Goal: Information Seeking & Learning: Learn about a topic

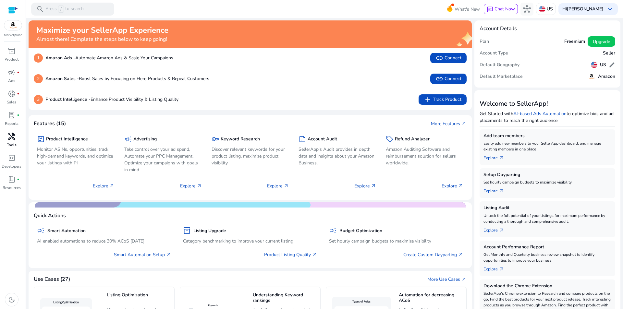
click at [14, 135] on span "handyman" at bounding box center [12, 137] width 8 height 8
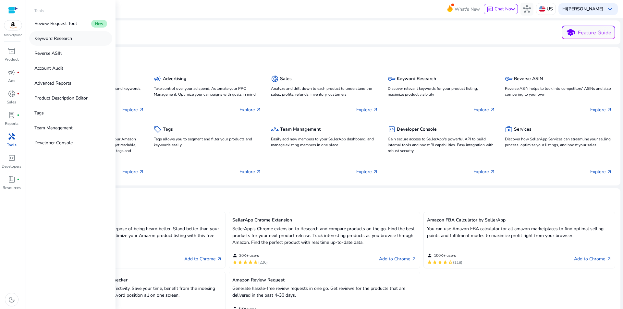
click at [62, 38] on p "Keyword Research" at bounding box center [53, 38] width 38 height 7
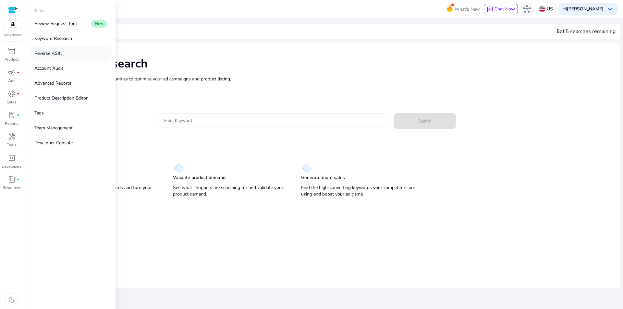
click at [54, 52] on p "Reverse ASIN" at bounding box center [48, 53] width 28 height 7
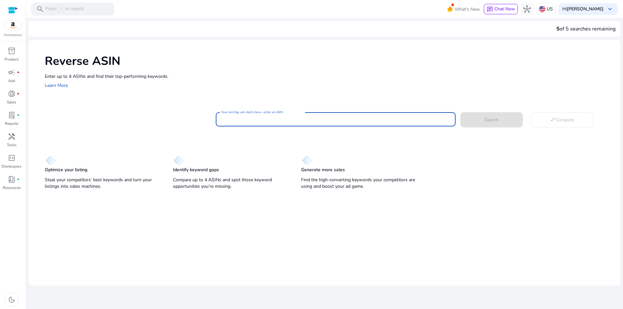
click at [251, 120] on input "Your next big win starts here—enter an ASIN" at bounding box center [335, 119] width 229 height 7
paste input "**********"
type input "**********"
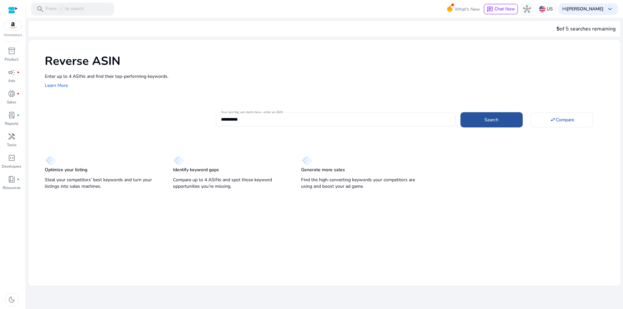
click at [496, 121] on span "Search" at bounding box center [491, 119] width 14 height 7
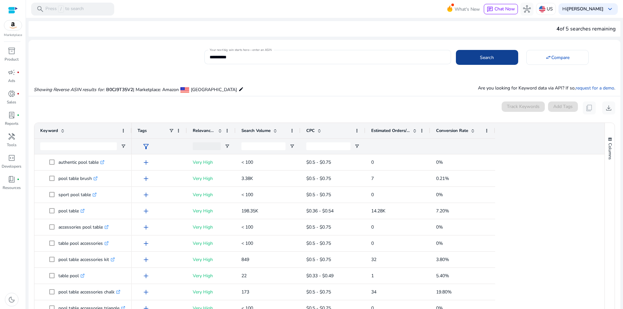
scroll to position [69, 0]
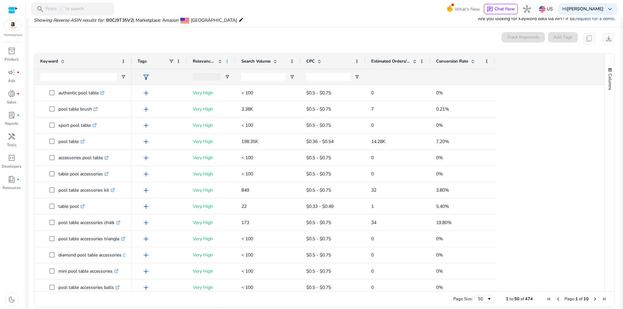
click at [228, 62] on span at bounding box center [226, 61] width 5 height 5
click at [243, 41] on div "0 keyword(s) selected Track Keywords Add Tags content_copy download" at bounding box center [324, 38] width 581 height 13
click at [227, 78] on span "Open Filter Menu" at bounding box center [226, 76] width 5 height 5
click at [292, 36] on div "0 keyword(s) selected Track Keywords Add Tags content_copy download" at bounding box center [324, 38] width 581 height 13
click at [275, 62] on span at bounding box center [274, 61] width 5 height 5
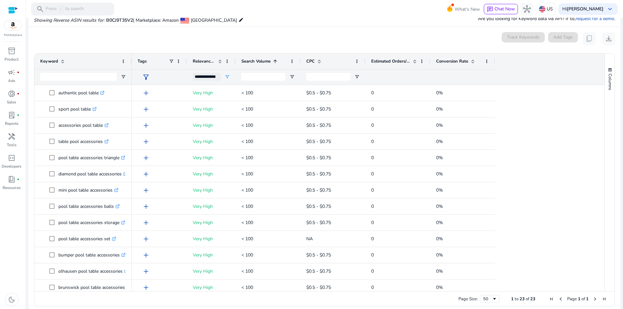
click at [275, 62] on span at bounding box center [274, 61] width 5 height 5
click at [473, 62] on span at bounding box center [472, 61] width 5 height 5
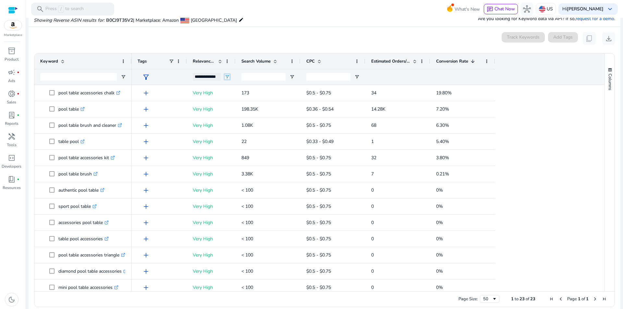
click at [227, 77] on span "Open Filter Menu" at bounding box center [226, 76] width 5 height 5
type input "**********"
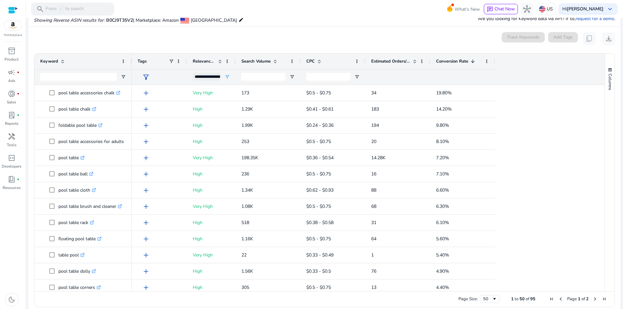
click at [298, 34] on div "0 keyword(s) selected Track Keywords Add Tags content_copy download" at bounding box center [324, 38] width 581 height 13
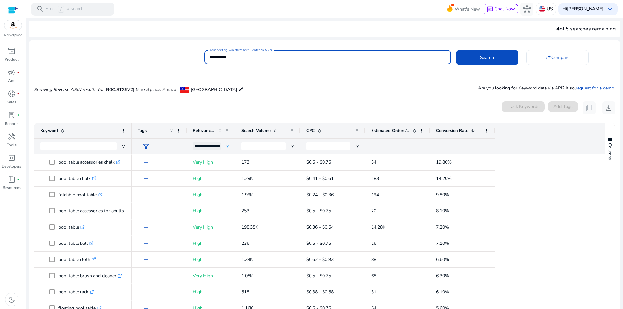
drag, startPoint x: 245, startPoint y: 55, endPoint x: 198, endPoint y: 55, distance: 47.0
click at [198, 55] on div "**********" at bounding box center [322, 56] width 586 height 16
paste input
type input "**********"
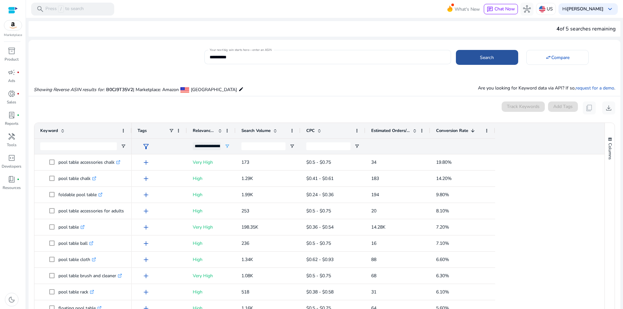
click at [498, 60] on span at bounding box center [487, 58] width 62 height 16
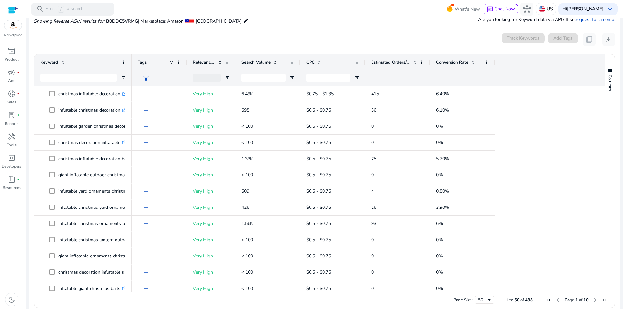
scroll to position [69, 0]
click at [227, 78] on span "Open Filter Menu" at bounding box center [226, 76] width 5 height 5
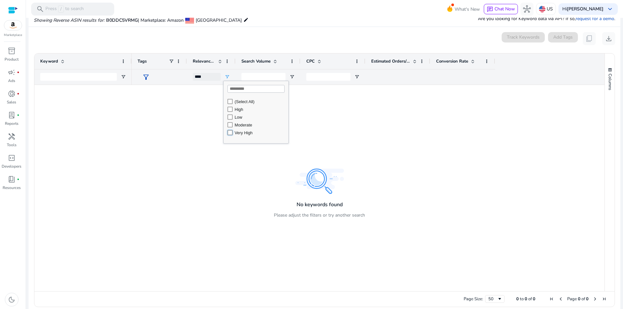
type input "**********"
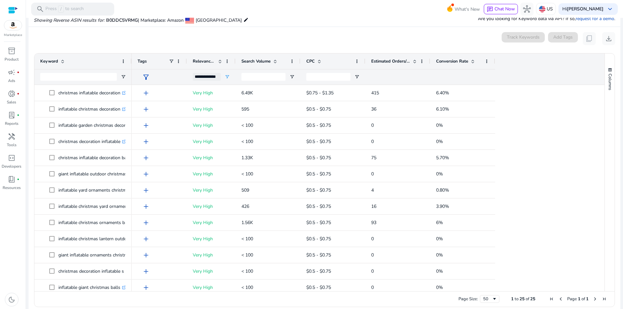
click at [293, 27] on mat-divider at bounding box center [324, 27] width 591 height 0
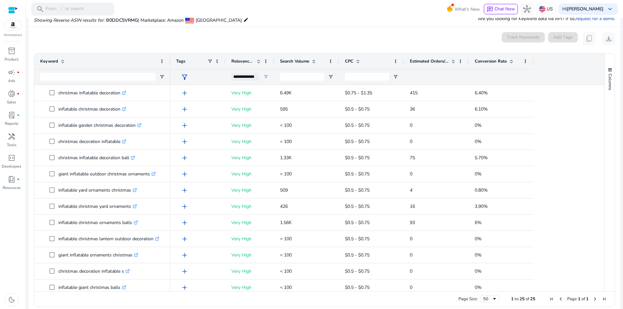
drag, startPoint x: 131, startPoint y: 64, endPoint x: 170, endPoint y: 66, distance: 38.6
click at [170, 66] on div at bounding box center [170, 62] width 3 height 16
click at [313, 61] on span at bounding box center [313, 61] width 5 height 5
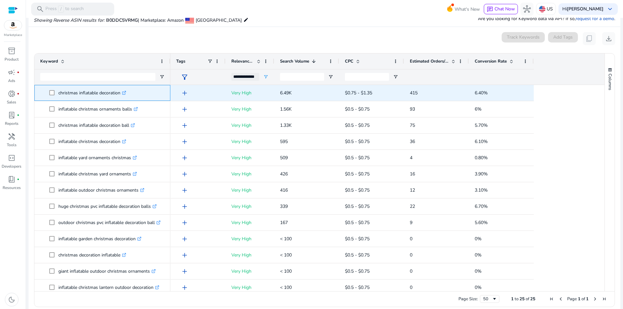
click at [126, 94] on icon ".st0{fill:#2c8af8}" at bounding box center [124, 93] width 4 height 4
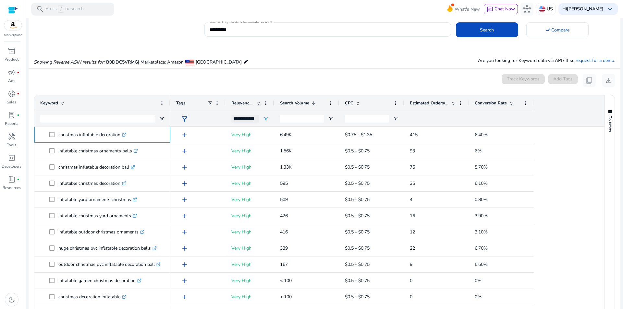
scroll to position [0, 0]
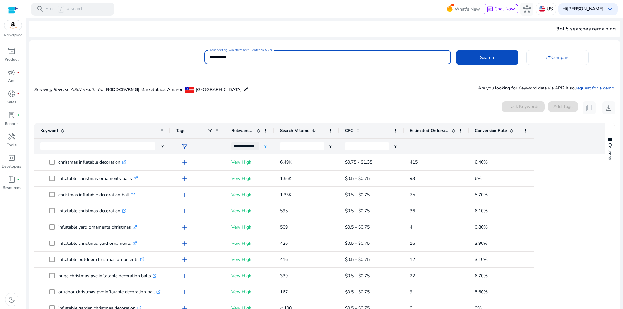
drag, startPoint x: 249, startPoint y: 54, endPoint x: 197, endPoint y: 57, distance: 52.3
click at [197, 57] on div "**********" at bounding box center [322, 56] width 586 height 16
paste input
type input "**********"
click at [456, 50] on button "Search" at bounding box center [487, 57] width 62 height 15
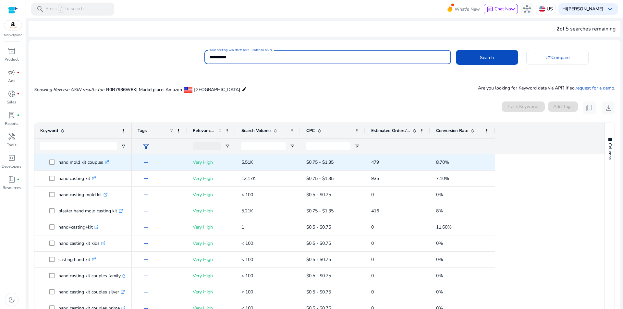
scroll to position [69, 0]
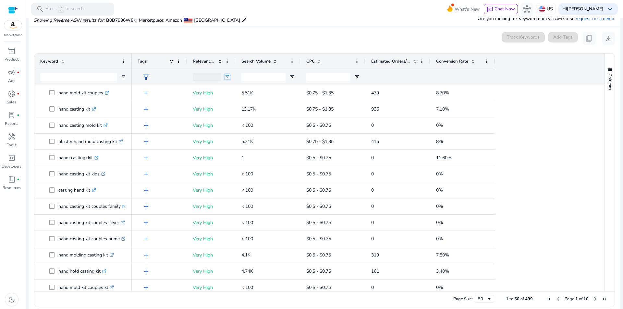
click at [227, 78] on span "Open Filter Menu" at bounding box center [226, 76] width 5 height 5
click at [298, 27] on mat-card "0 keyword(s) selected Track Keywords Add Tags content_copy download 1 to 50 of …" at bounding box center [324, 171] width 591 height 289
click at [274, 62] on span at bounding box center [274, 61] width 5 height 5
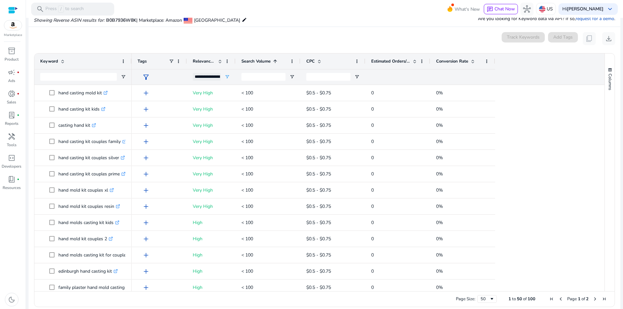
click at [274, 62] on span at bounding box center [274, 61] width 5 height 5
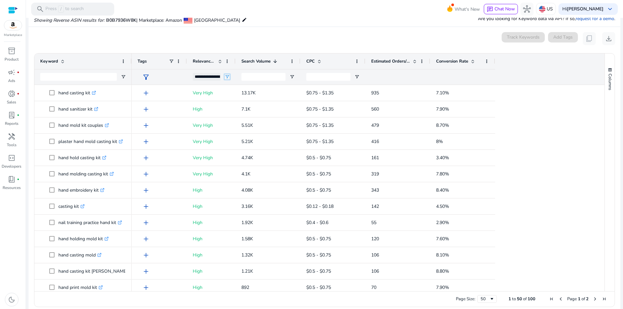
click at [228, 76] on span "Open Filter Menu" at bounding box center [226, 76] width 5 height 5
type input "**********"
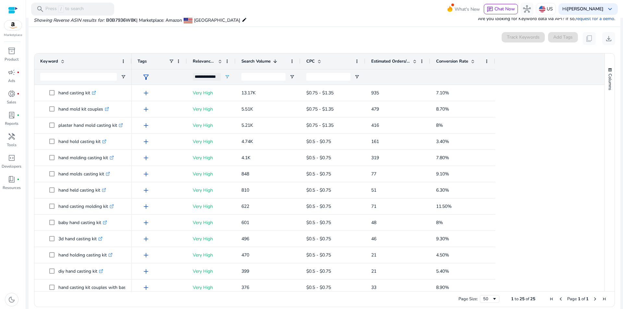
click at [316, 24] on div "Showing Reverse ASIN results for: B0B7936W8K | Marketplace: Amazon United State…" at bounding box center [324, 13] width 591 height 27
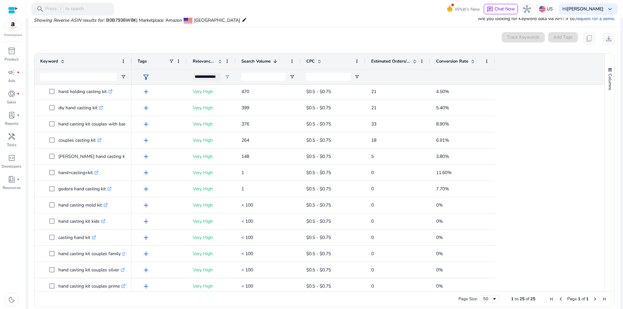
scroll to position [199, 0]
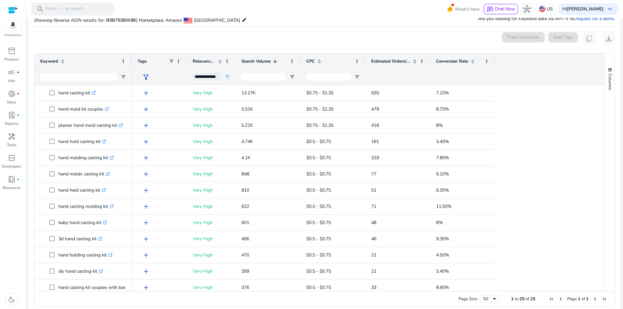
click at [473, 59] on span at bounding box center [472, 61] width 5 height 5
click at [275, 62] on span at bounding box center [274, 61] width 5 height 5
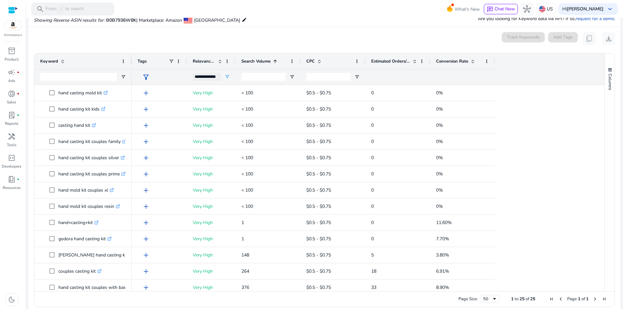
click at [277, 60] on span at bounding box center [274, 61] width 5 height 5
click at [542, 117] on div "add Very High 5.21K $0.75 - $1.35 416 8% add Very High 4.74K $0.5 - $0.75 161 3…" at bounding box center [365, 287] width 467 height 405
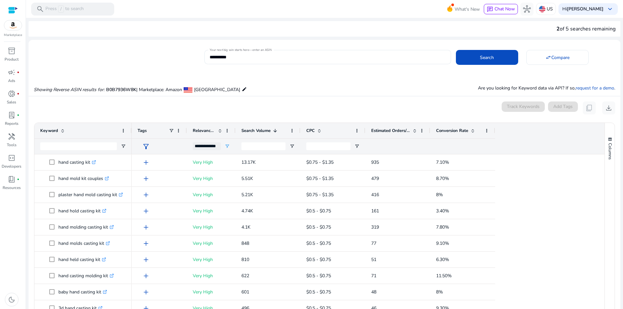
scroll to position [69, 0]
